Goal: Information Seeking & Learning: Learn about a topic

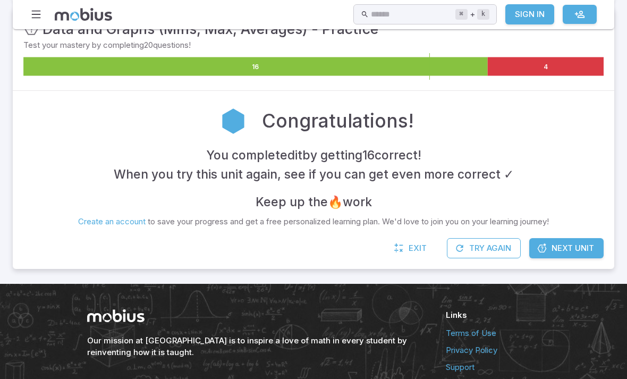
scroll to position [199, 0]
click at [579, 242] on span "Next Unit" at bounding box center [572, 248] width 42 height 12
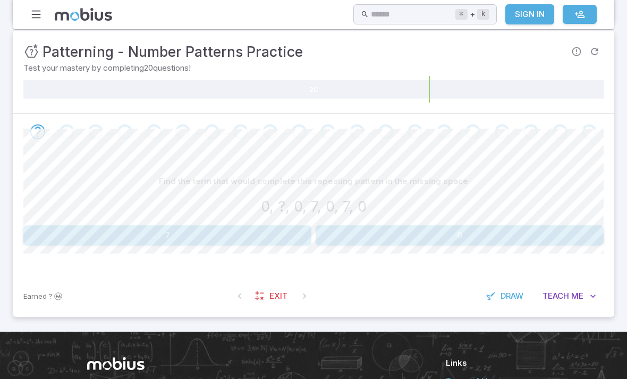
scroll to position [140, 0]
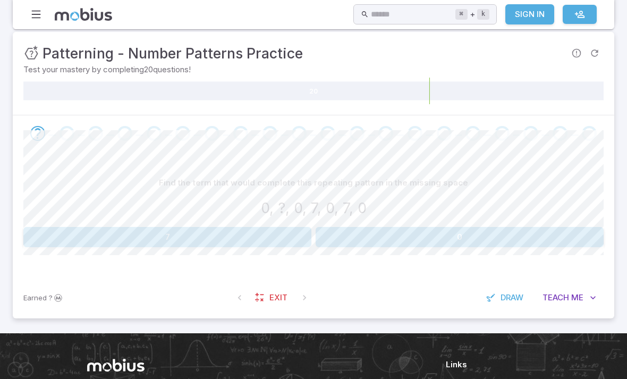
click at [625, 176] on section "Math / Grades / Grade 7 / Patterning - Number Patterns Practice Patterning - Nu…" at bounding box center [313, 111] width 627 height 444
click at [74, 234] on button "7" at bounding box center [167, 237] width 288 height 20
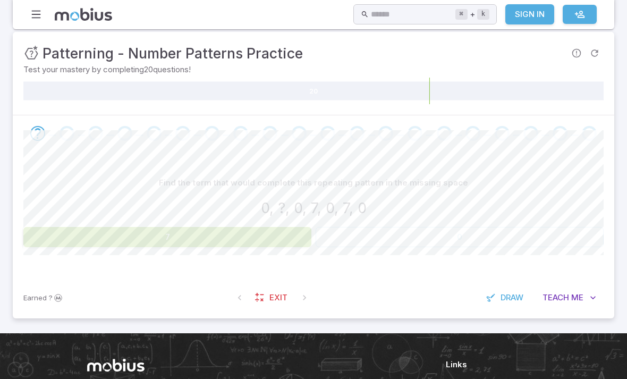
scroll to position [141, 0]
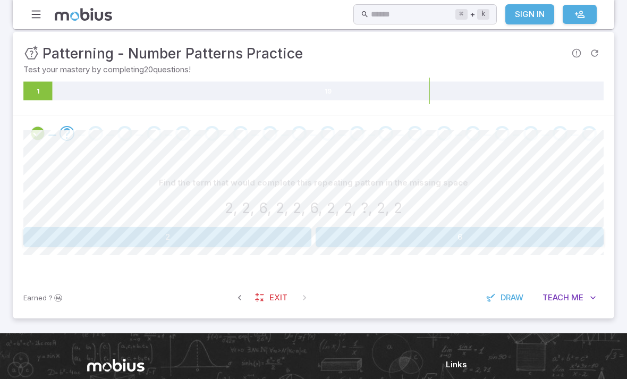
click at [554, 237] on button "6" at bounding box center [459, 237] width 288 height 20
click at [157, 230] on button "7" at bounding box center [118, 237] width 191 height 20
click at [518, 241] on button "8" at bounding box center [459, 237] width 288 height 20
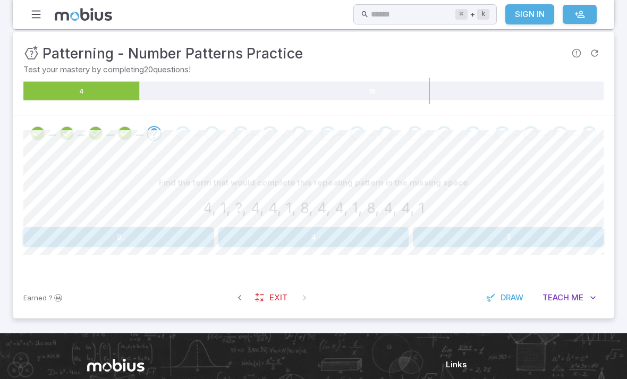
click at [186, 235] on button "8" at bounding box center [118, 237] width 191 height 20
click at [278, 241] on button "1" at bounding box center [167, 237] width 288 height 20
click at [82, 234] on button "11" at bounding box center [69, 237] width 93 height 20
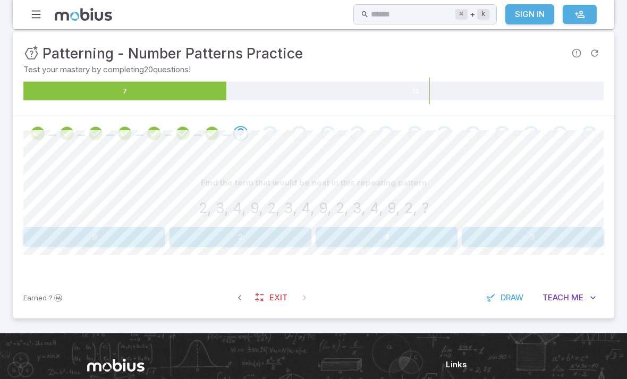
click at [507, 236] on button "3" at bounding box center [532, 237] width 142 height 20
click at [263, 235] on button "6" at bounding box center [264, 237] width 93 height 20
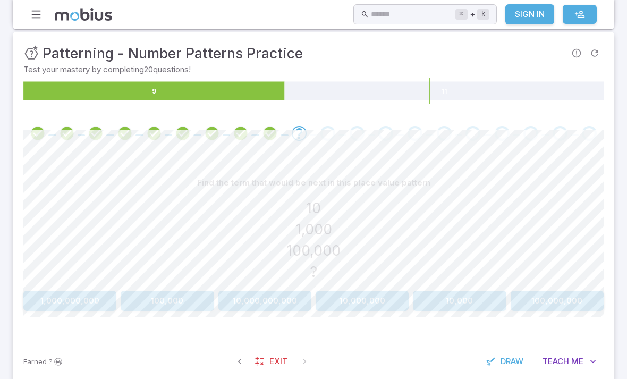
click at [74, 298] on button "1,000,000,000" at bounding box center [69, 300] width 93 height 20
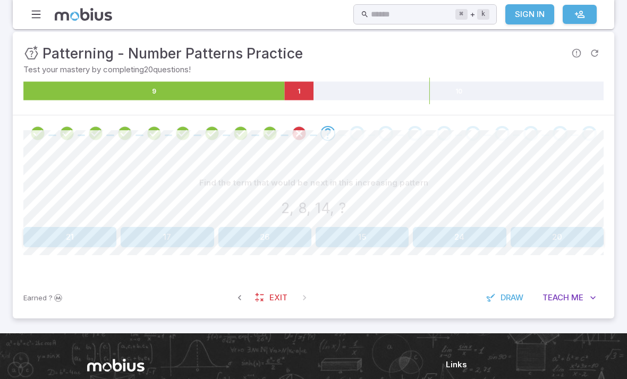
click at [310, 84] on icon at bounding box center [299, 90] width 29 height 19
click at [310, 83] on icon at bounding box center [299, 90] width 29 height 19
click at [307, 81] on icon at bounding box center [299, 90] width 29 height 19
click at [305, 79] on icon "9 1 10" at bounding box center [313, 91] width 580 height 27
click at [275, 91] on icon at bounding box center [153, 90] width 261 height 19
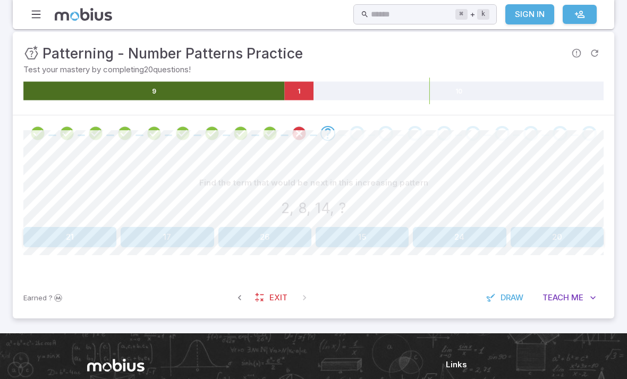
click at [287, 94] on icon at bounding box center [299, 90] width 29 height 19
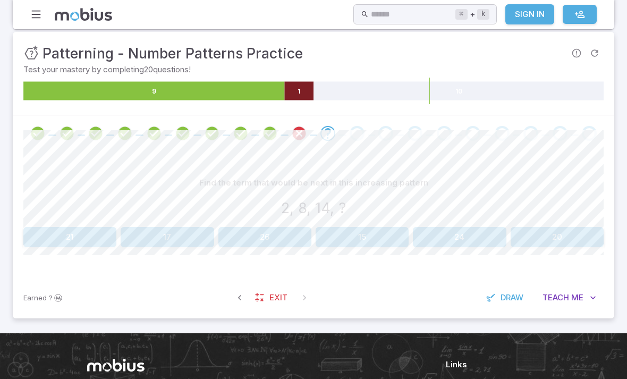
click at [307, 96] on icon at bounding box center [299, 90] width 29 height 19
click at [299, 89] on icon at bounding box center [299, 90] width 29 height 19
click at [300, 88] on icon at bounding box center [299, 90] width 29 height 19
click at [299, 87] on icon at bounding box center [299, 90] width 29 height 19
click at [299, 86] on icon at bounding box center [299, 90] width 29 height 19
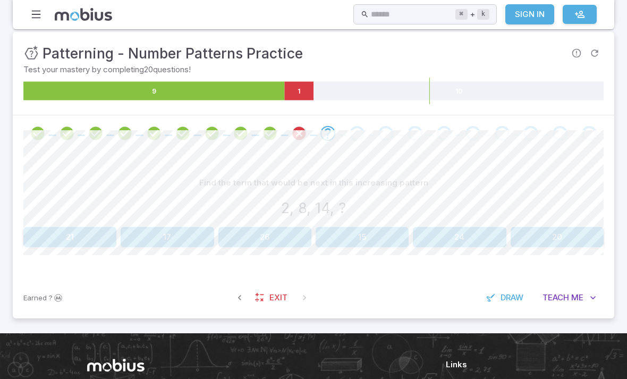
click at [383, 78] on icon "9 1 10" at bounding box center [313, 91] width 580 height 27
click at [270, 131] on icon "Review your answer" at bounding box center [270, 133] width 16 height 16
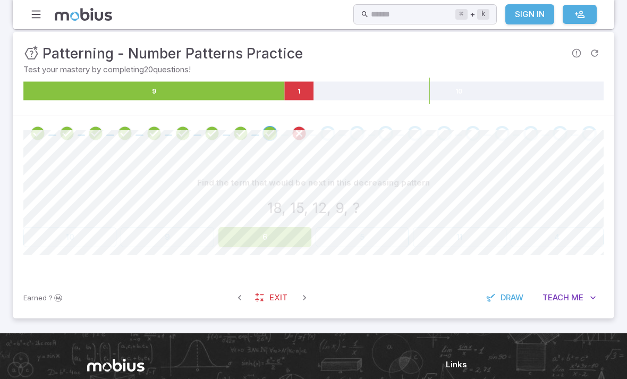
click at [298, 136] on icon "Review your answer" at bounding box center [299, 133] width 16 height 16
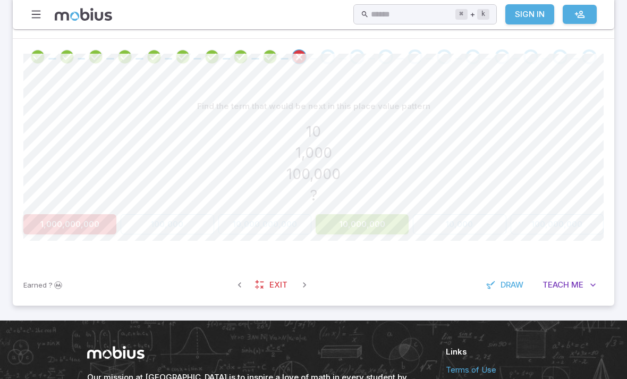
scroll to position [217, 0]
click at [365, 225] on button "10,000,000" at bounding box center [361, 224] width 93 height 20
click at [365, 224] on button "10,000,000" at bounding box center [361, 224] width 93 height 20
click at [344, 215] on button "10,000,000" at bounding box center [361, 224] width 93 height 20
click at [105, 223] on button "1,000,000,000" at bounding box center [69, 224] width 93 height 20
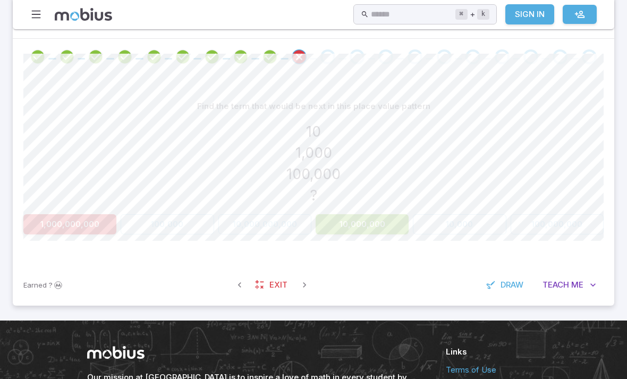
click at [168, 224] on div "1,000,000,000 100,000 10,000,000,000 10,000,000 10,000 100,000,000" at bounding box center [313, 224] width 580 height 20
click at [169, 214] on div "1,000,000,000 100,000 10,000,000,000 10,000,000 10,000 100,000,000" at bounding box center [313, 224] width 580 height 20
click at [329, 121] on div "10 1,000 100,000 ?" at bounding box center [313, 163] width 580 height 85
click at [298, 54] on icon "Review your answer" at bounding box center [299, 57] width 16 height 16
click at [328, 52] on div "Go to the next question" at bounding box center [327, 56] width 15 height 15
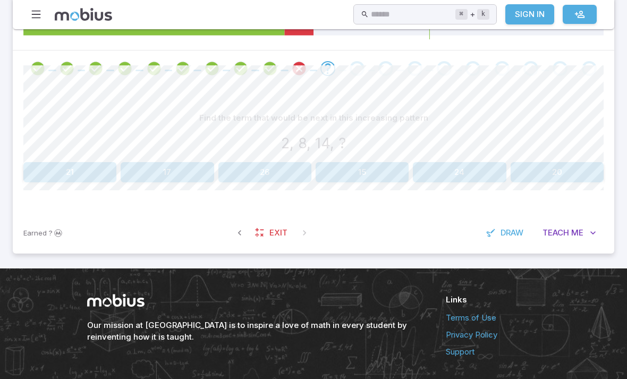
scroll to position [207, 0]
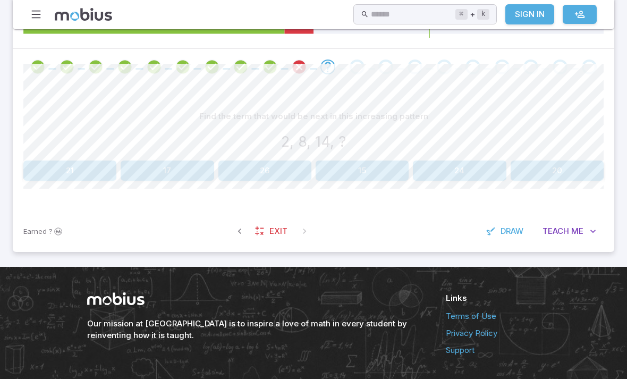
click at [390, 165] on button "15" at bounding box center [361, 170] width 93 height 20
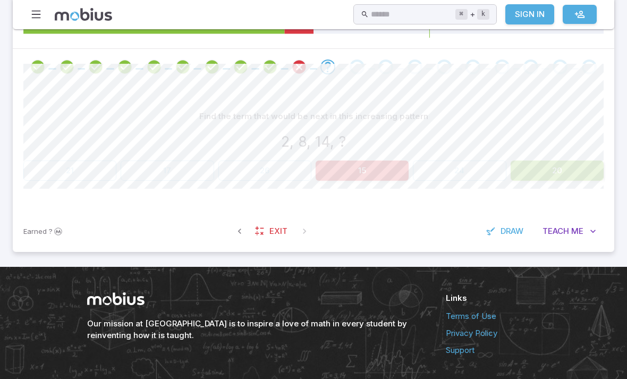
click at [546, 164] on button "20" at bounding box center [556, 170] width 93 height 20
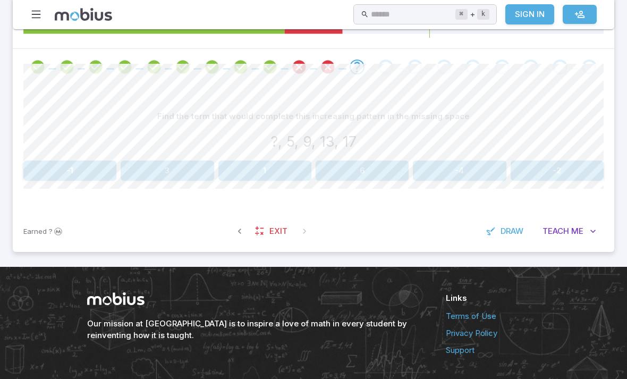
click at [383, 69] on div "Go to the next question" at bounding box center [385, 66] width 15 height 15
click at [266, 166] on button "1" at bounding box center [264, 170] width 93 height 20
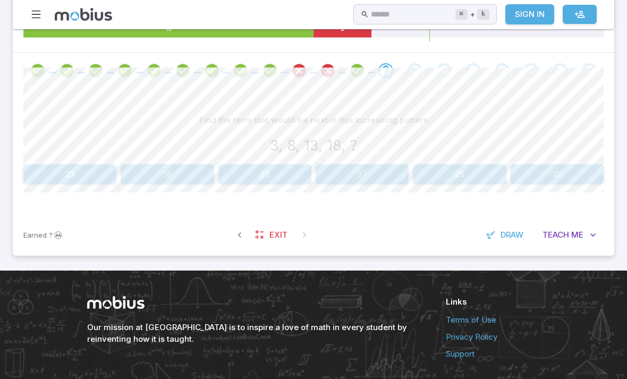
scroll to position [203, 0]
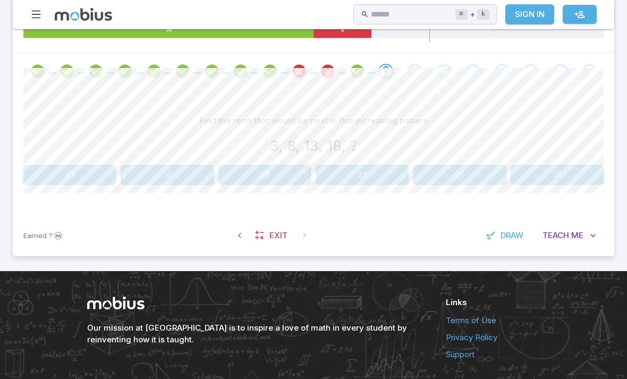
click at [85, 171] on button "23" at bounding box center [69, 175] width 93 height 20
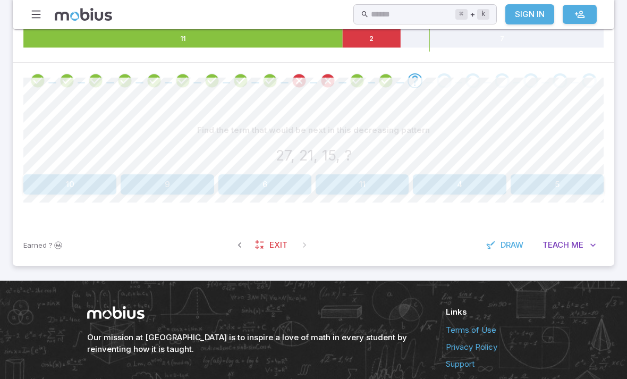
scroll to position [193, 0]
click at [158, 177] on button "9" at bounding box center [167, 185] width 93 height 20
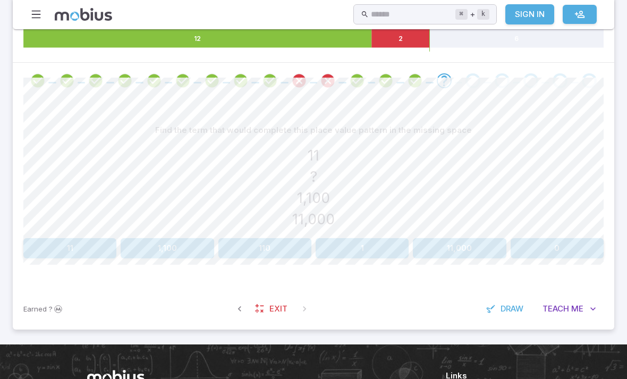
click at [424, 157] on div "11 ? 1,100 11,000" at bounding box center [313, 186] width 580 height 85
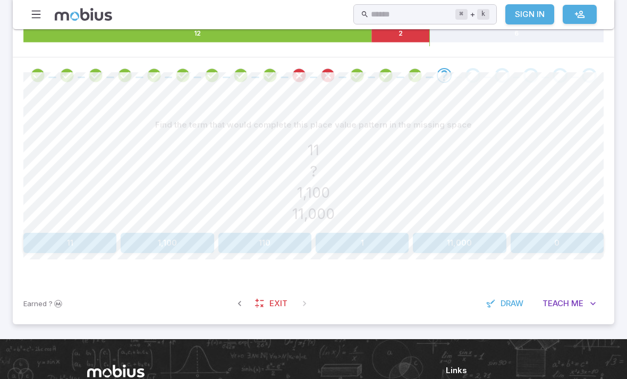
scroll to position [198, 0]
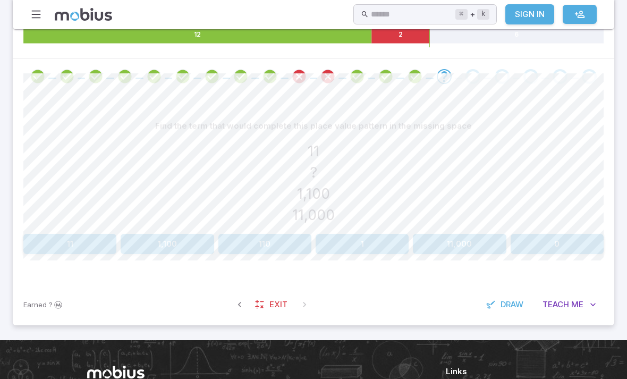
click at [272, 241] on button "110" at bounding box center [264, 244] width 93 height 20
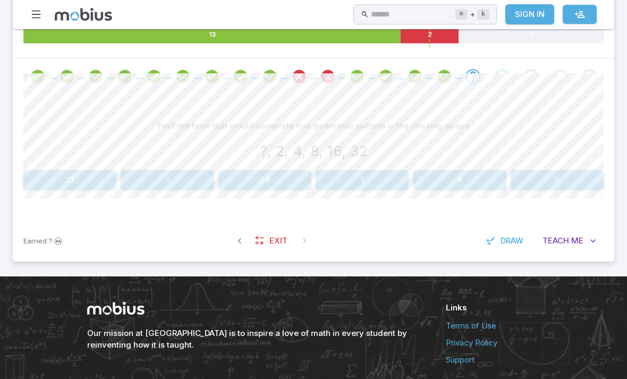
click at [289, 109] on div "Find the term that would complete this geometric pattern in the missing space ?…" at bounding box center [313, 157] width 580 height 125
click at [353, 177] on button "1" at bounding box center [361, 180] width 93 height 20
click at [550, 180] on button "23" at bounding box center [556, 180] width 93 height 20
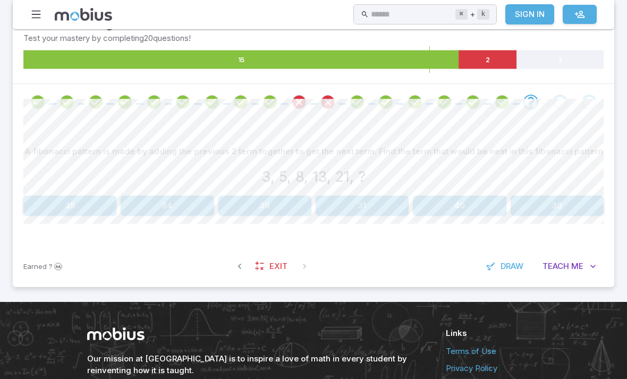
scroll to position [170, 0]
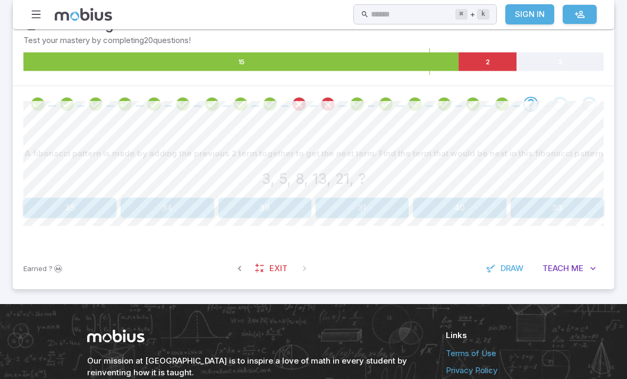
click at [179, 209] on button "34" at bounding box center [167, 208] width 93 height 20
click at [259, 198] on button "16, 19, 22" at bounding box center [264, 208] width 93 height 20
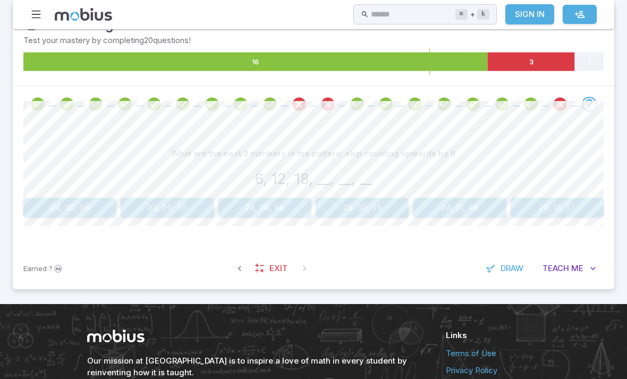
click at [83, 203] on button "24, 30, 36" at bounding box center [69, 208] width 93 height 20
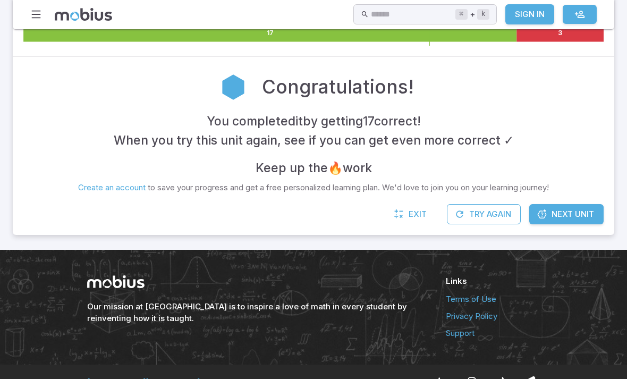
click at [447, 170] on div "You completed it by getting 17 correct ! When you try this unit again, see if y…" at bounding box center [313, 145] width 580 height 66
